Goal: Task Accomplishment & Management: Understand process/instructions

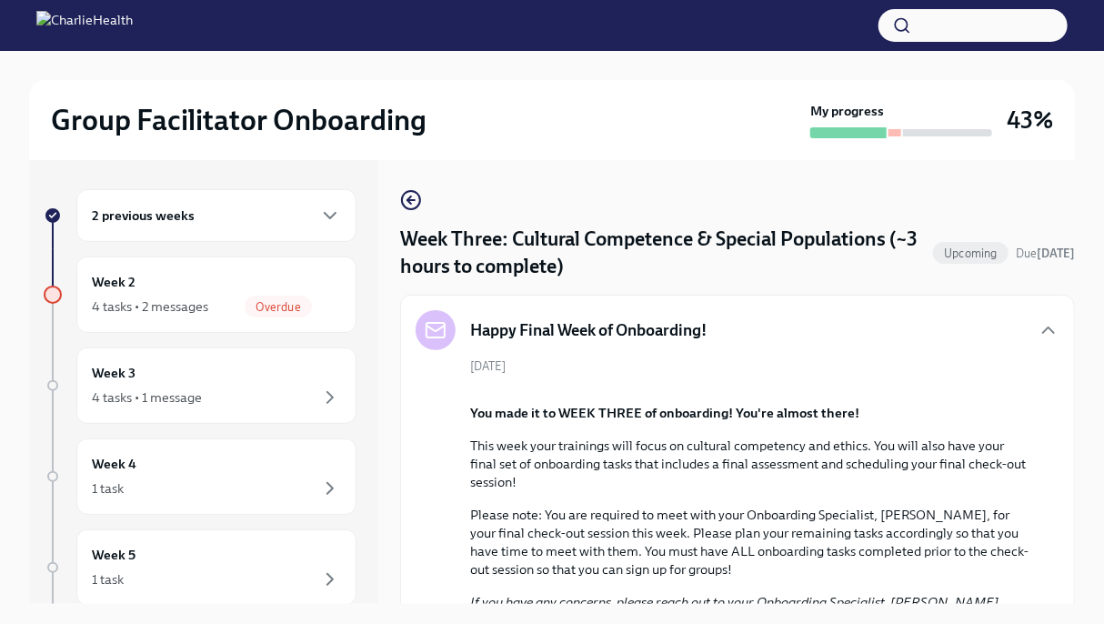
scroll to position [2008, 0]
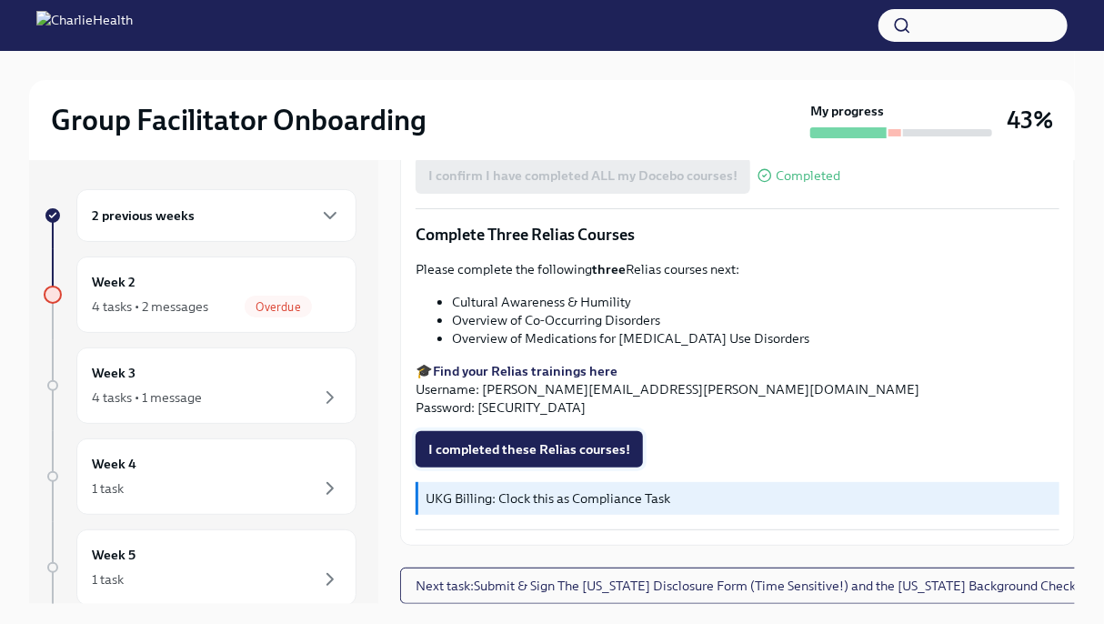
click at [592, 447] on span "I completed these Relias courses!" at bounding box center [529, 449] width 202 height 18
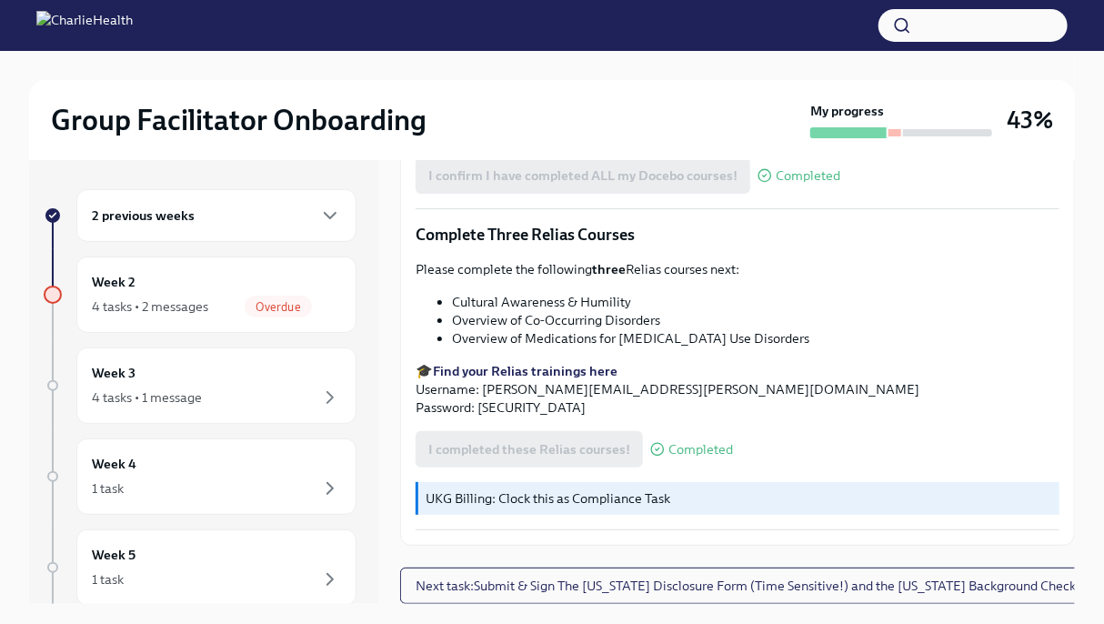
scroll to position [31, 0]
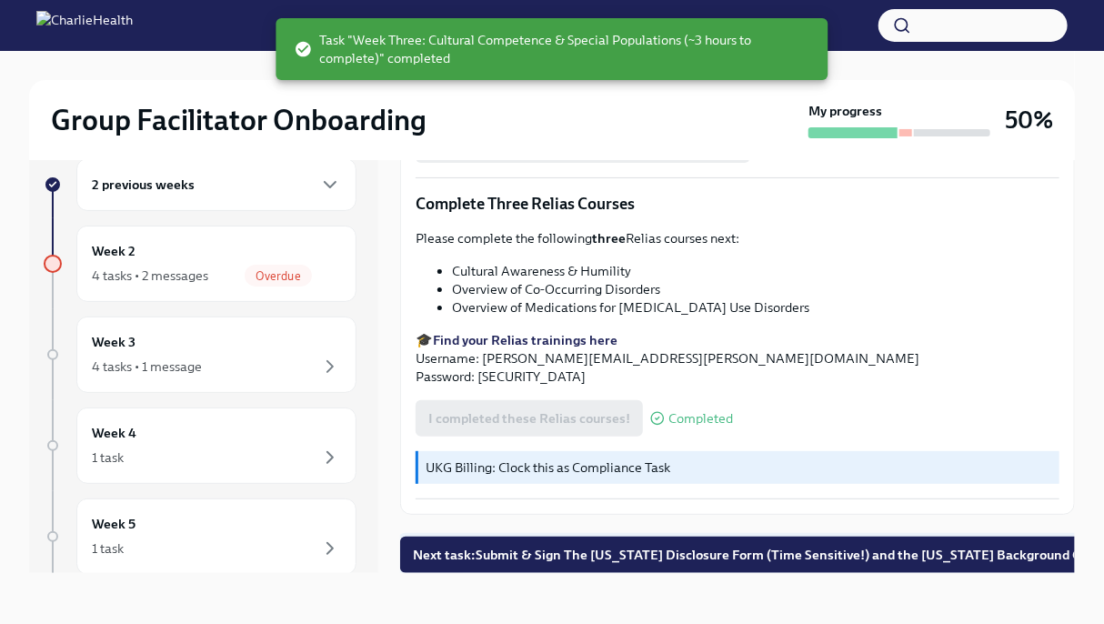
click at [685, 542] on button "Next task : Submit & Sign The [US_STATE] Disclosure Form (Time Sensitive!) and …" at bounding box center [761, 555] width 722 height 36
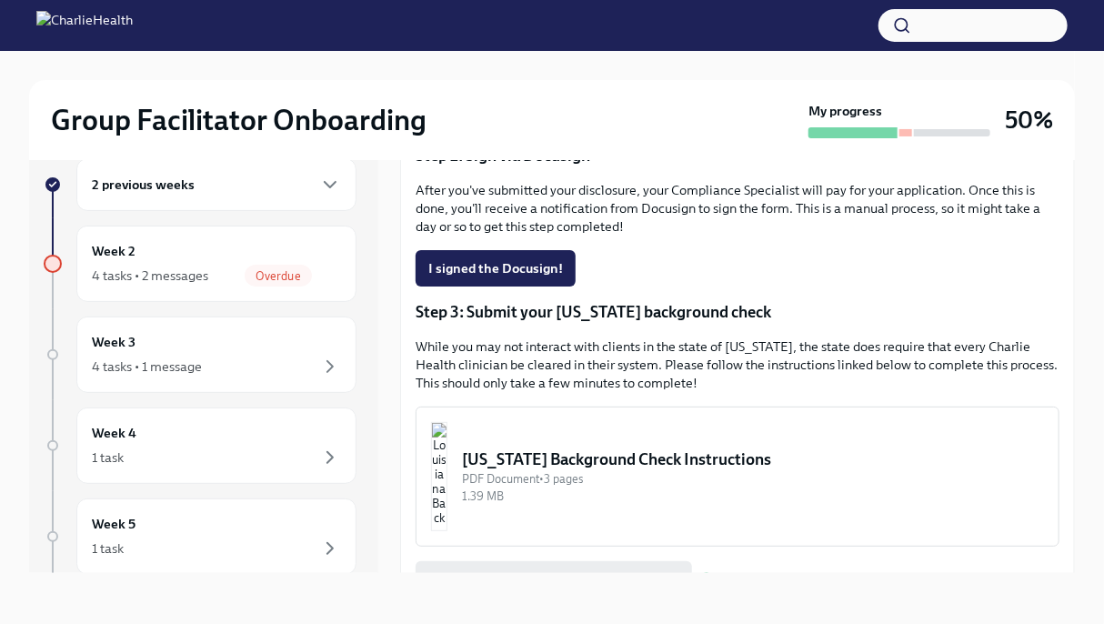
scroll to position [520, 0]
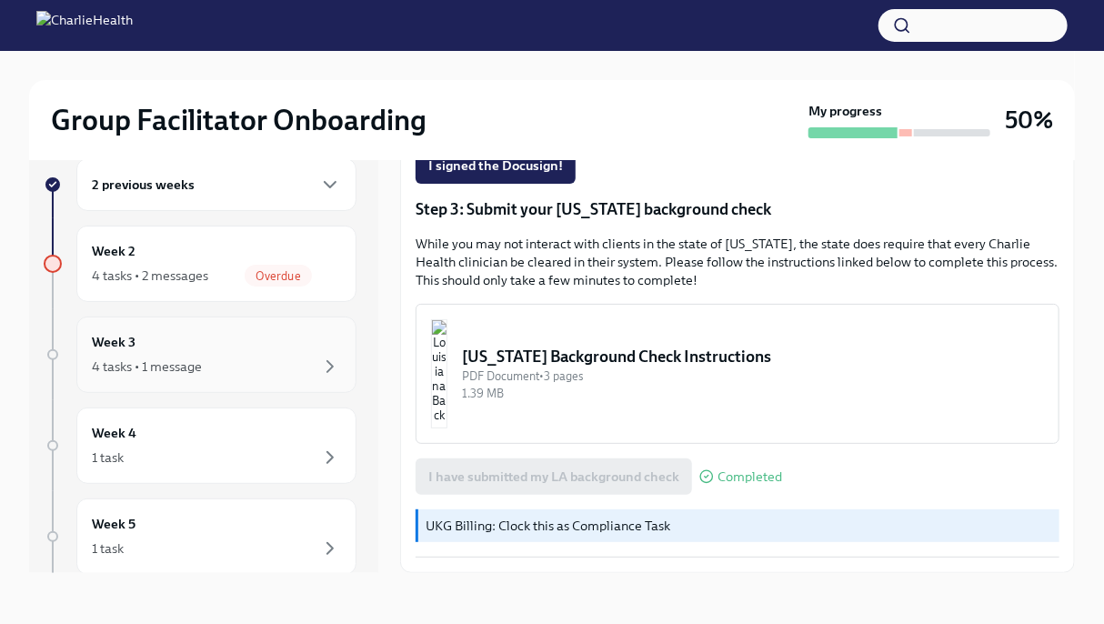
click at [196, 360] on div "4 tasks • 1 message" at bounding box center [147, 366] width 110 height 18
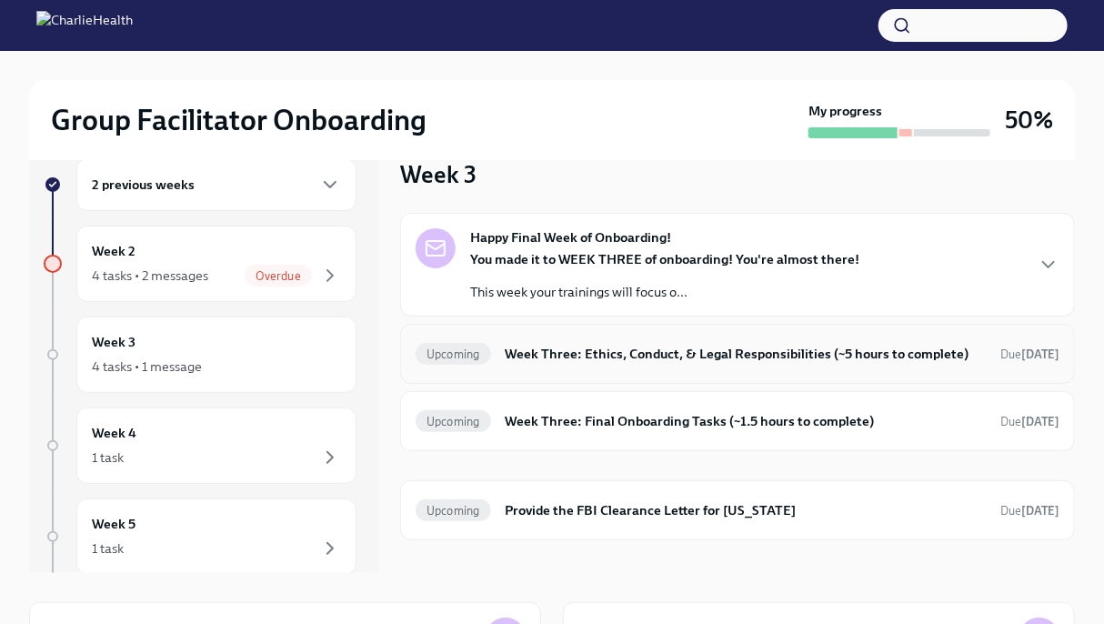
click at [569, 361] on h6 "Week Three: Ethics, Conduct, & Legal Responsibilities (~5 hours to complete)" at bounding box center [746, 354] width 480 height 20
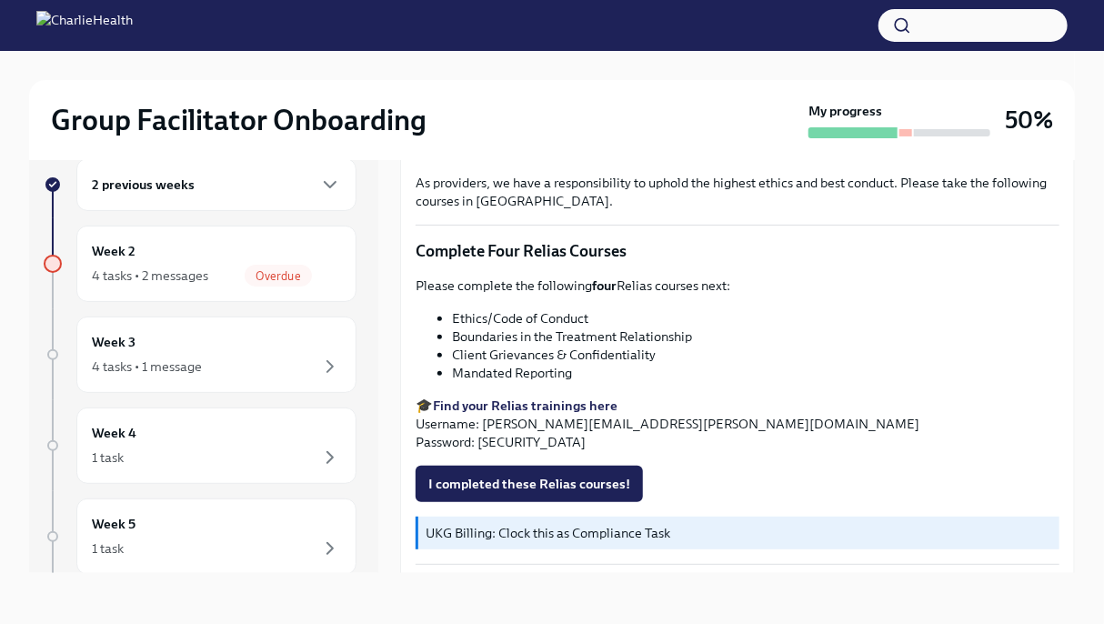
scroll to position [695, 0]
